Goal: Transaction & Acquisition: Purchase product/service

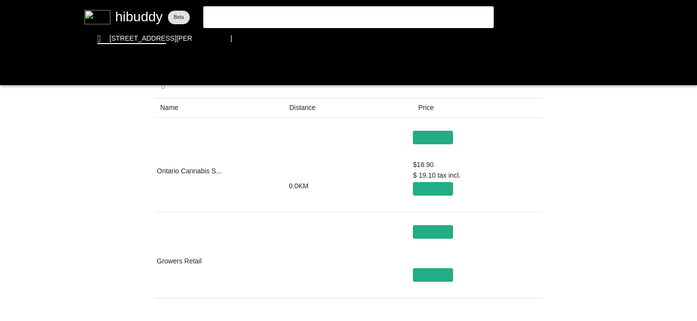
click at [316, 16] on flt-glass-pane at bounding box center [348, 160] width 697 height 321
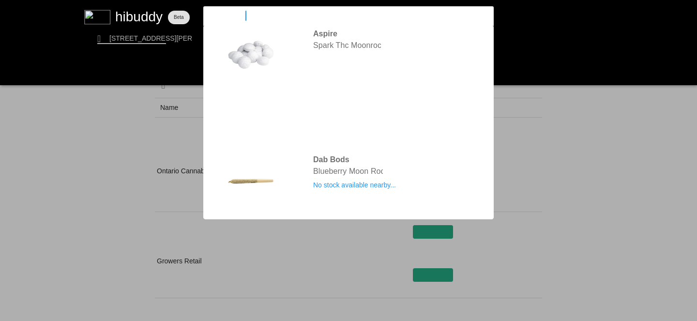
click at [316, 16] on input "moonrocks" at bounding box center [340, 15] width 266 height 9
click at [313, 37] on flt-glass-pane at bounding box center [348, 160] width 697 height 321
click at [129, 12] on flt-glass-pane at bounding box center [348, 160] width 697 height 321
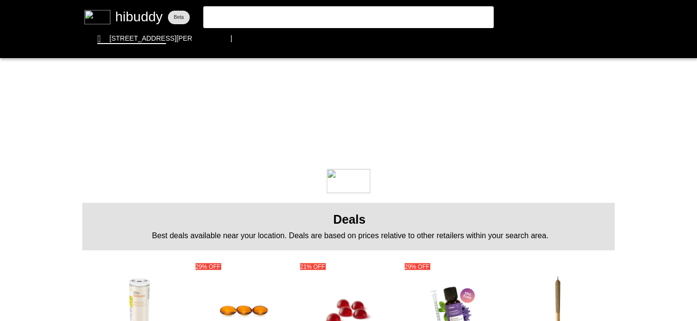
click at [404, 20] on flt-glass-pane at bounding box center [348, 160] width 697 height 321
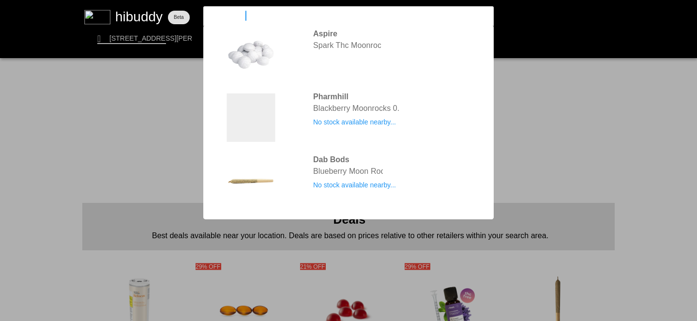
click at [404, 20] on flt-glass-pane at bounding box center [348, 160] width 697 height 321
type input "m"
